Goal: Information Seeking & Learning: Learn about a topic

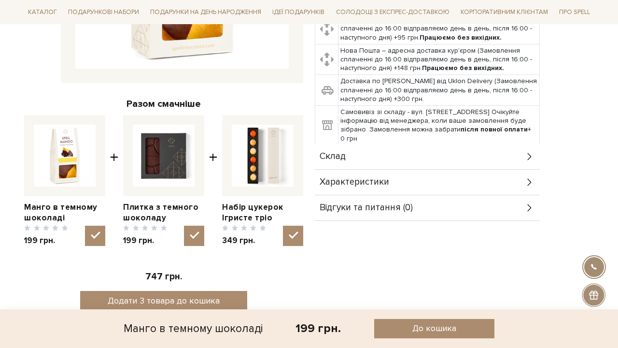
scroll to position [291, 0]
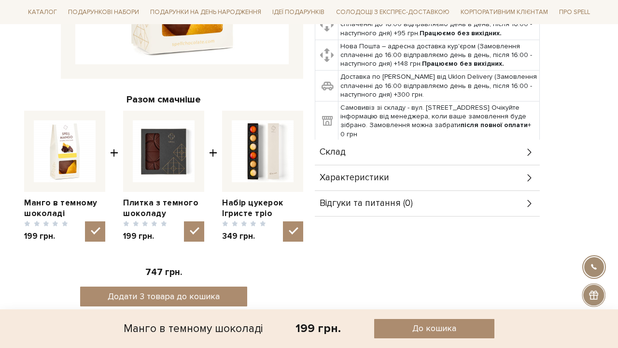
click at [355, 154] on div "Склад" at bounding box center [427, 152] width 225 height 25
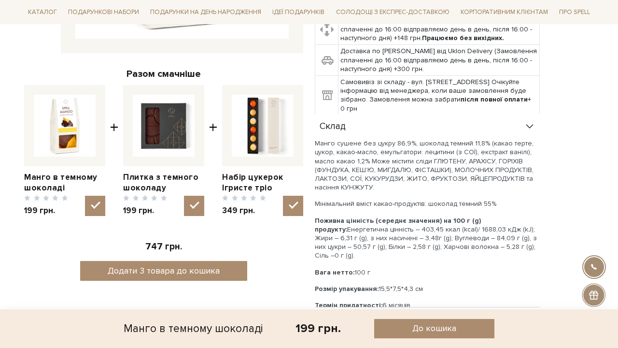
scroll to position [328, 0]
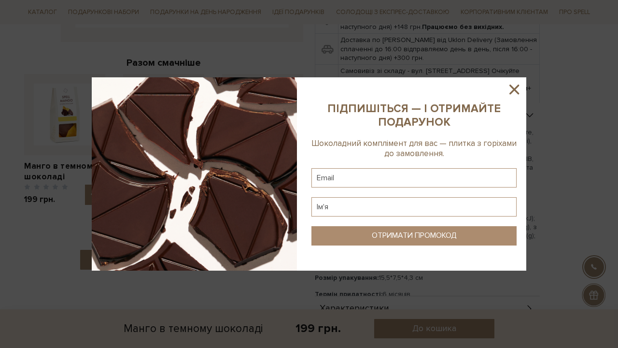
click at [519, 90] on icon at bounding box center [514, 89] width 16 height 16
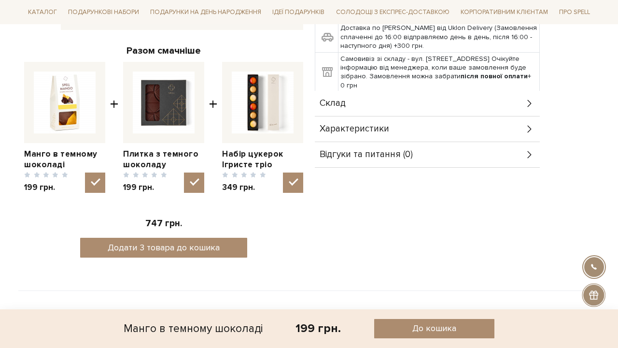
scroll to position [343, 0]
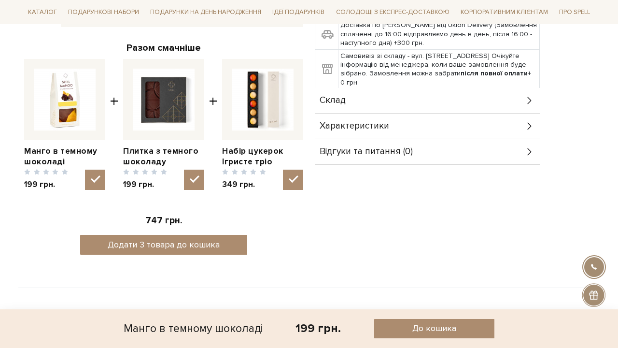
click at [394, 101] on div "Склад" at bounding box center [427, 100] width 225 height 25
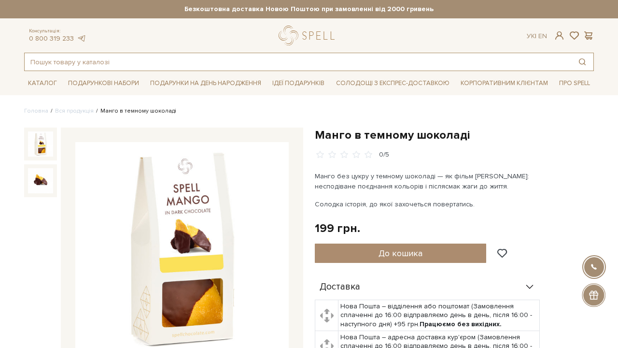
scroll to position [0, 0]
click at [111, 59] on input "text" at bounding box center [298, 61] width 547 height 17
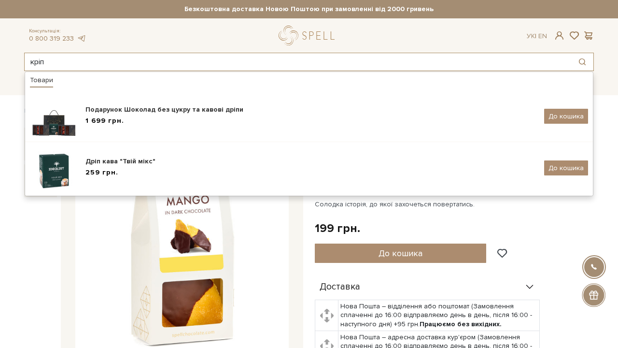
type input "кріп"
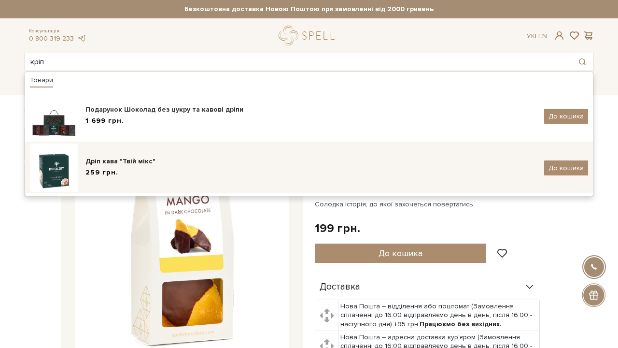
drag, startPoint x: 111, startPoint y: 59, endPoint x: 152, endPoint y: 168, distance: 116.5
click at [152, 168] on div "259 грн." at bounding box center [312, 173] width 452 height 10
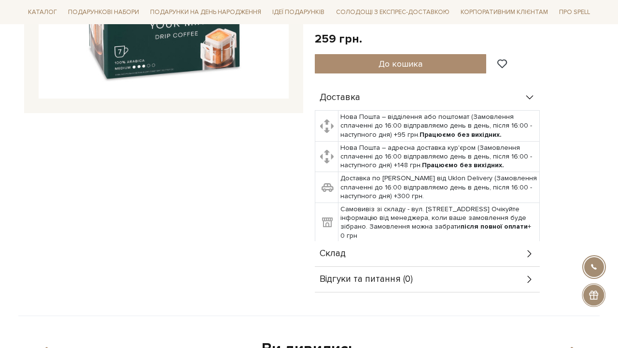
click at [425, 252] on div "Склад" at bounding box center [427, 253] width 225 height 25
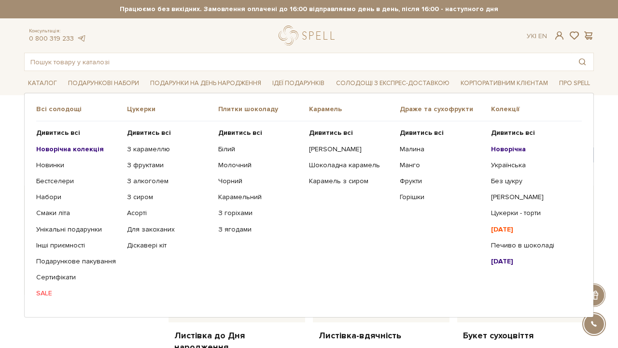
click at [43, 91] on li "Каталог Всі солодощі Дивитись всі Новинки" at bounding box center [42, 83] width 37 height 23
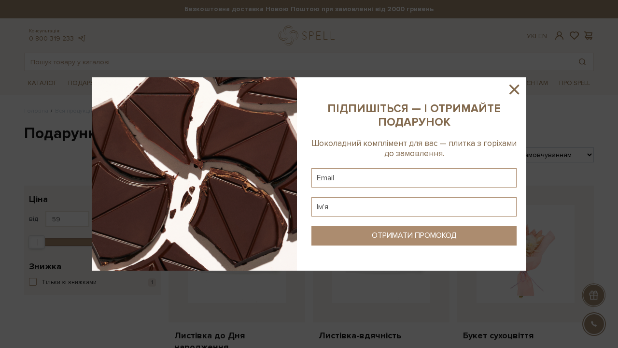
click at [511, 90] on icon at bounding box center [514, 89] width 16 height 16
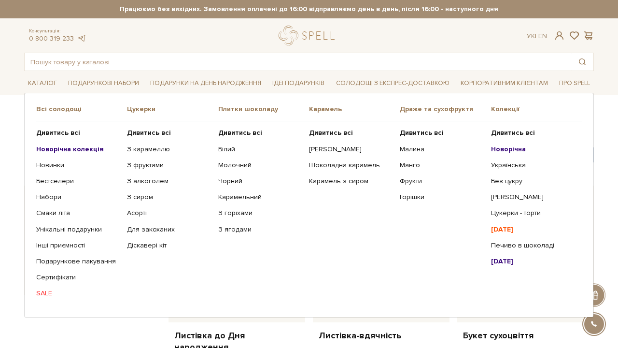
click at [150, 128] on ul "Дивитись всі З карамеллю З фруктами З алкоголем З сиром Асорті" at bounding box center [172, 213] width 91 height 184
click at [154, 146] on link "З карамеллю" at bounding box center [169, 149] width 84 height 9
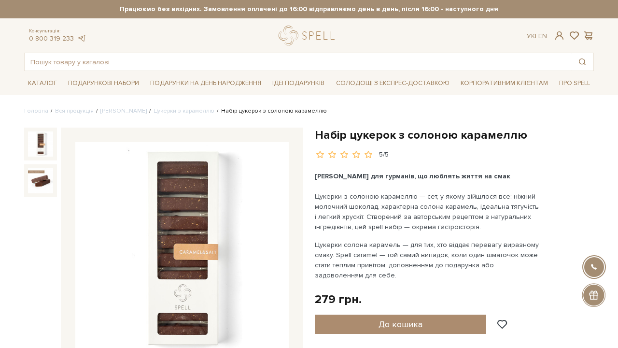
click at [217, 189] on img at bounding box center [182, 249] width 214 height 214
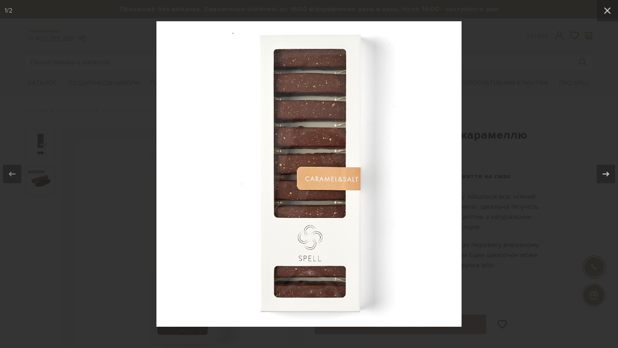
click at [521, 109] on div at bounding box center [309, 174] width 618 height 348
